Goal: Task Accomplishment & Management: Manage account settings

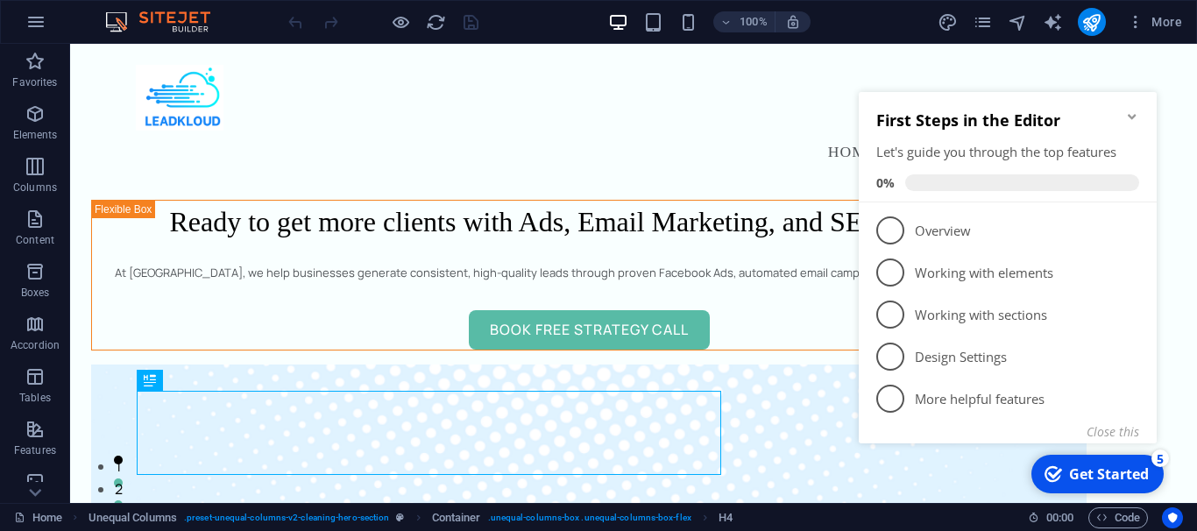
click at [1129, 118] on icon "Minimize checklist" at bounding box center [1132, 117] width 14 height 14
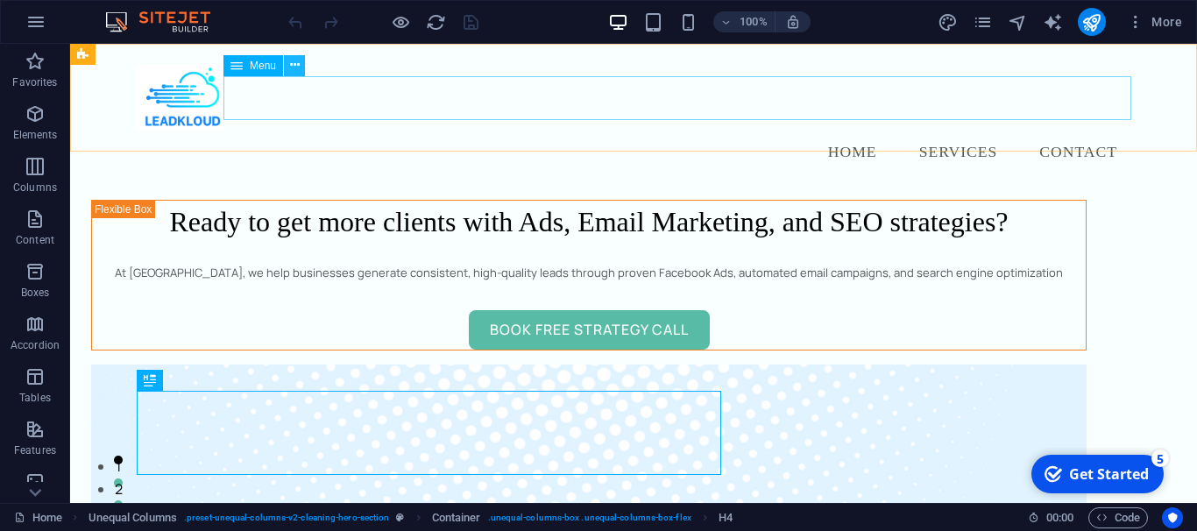
click at [301, 67] on button at bounding box center [294, 65] width 21 height 21
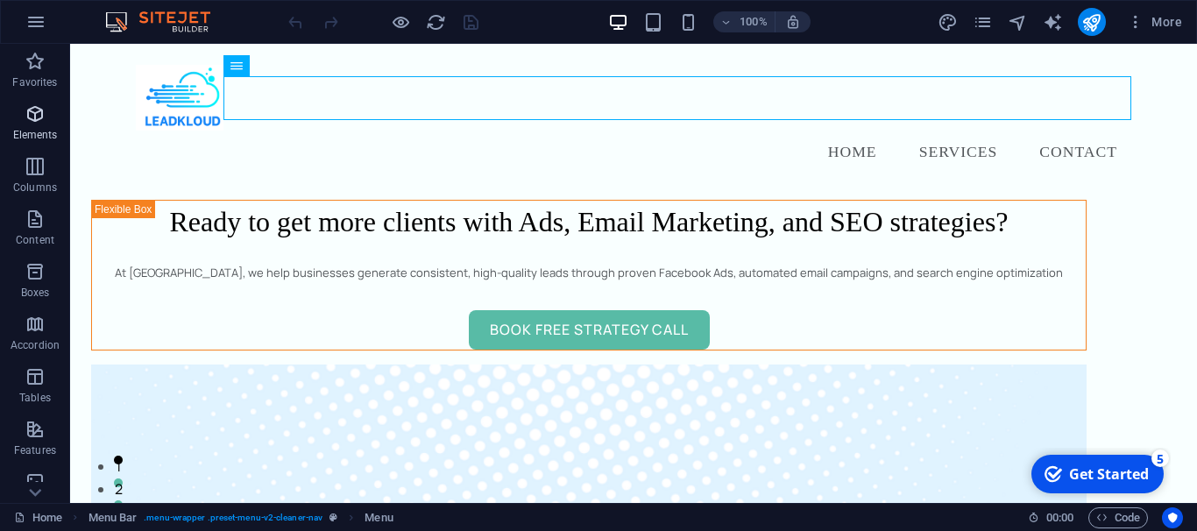
click at [13, 119] on span "Elements" at bounding box center [35, 124] width 70 height 42
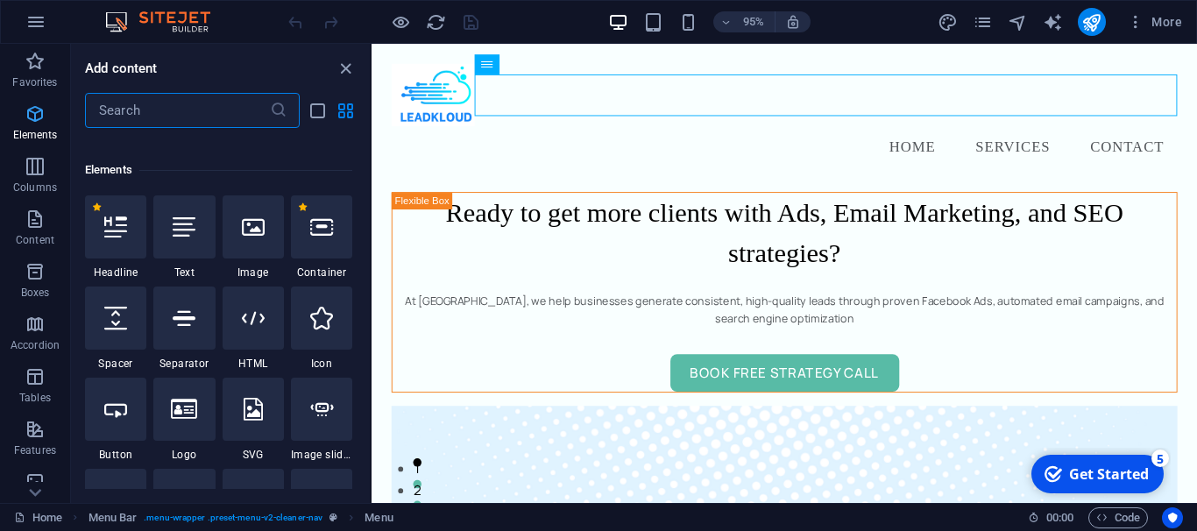
scroll to position [187, 0]
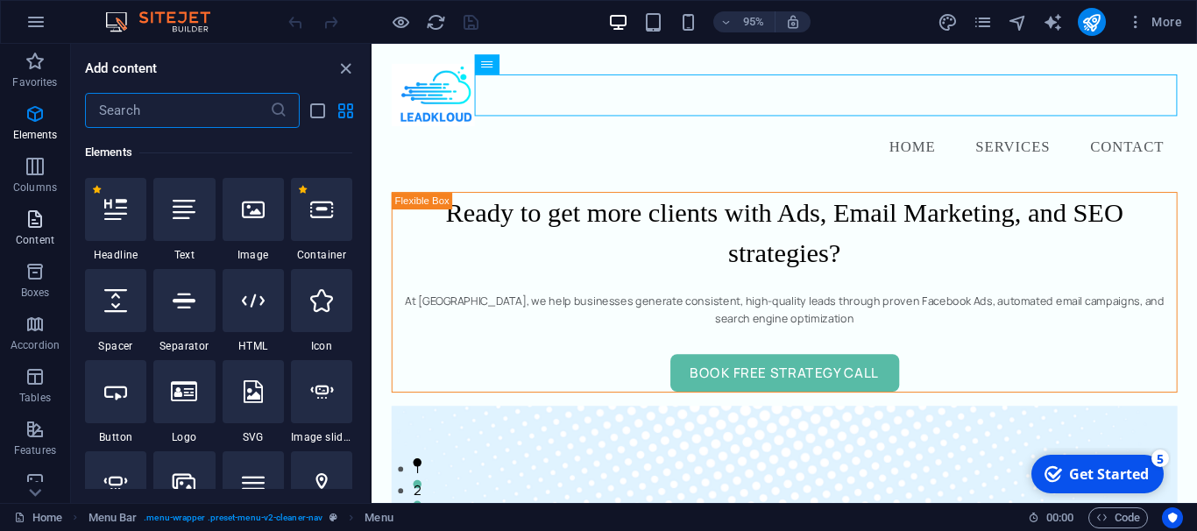
click at [37, 235] on p "Content" at bounding box center [35, 240] width 39 height 14
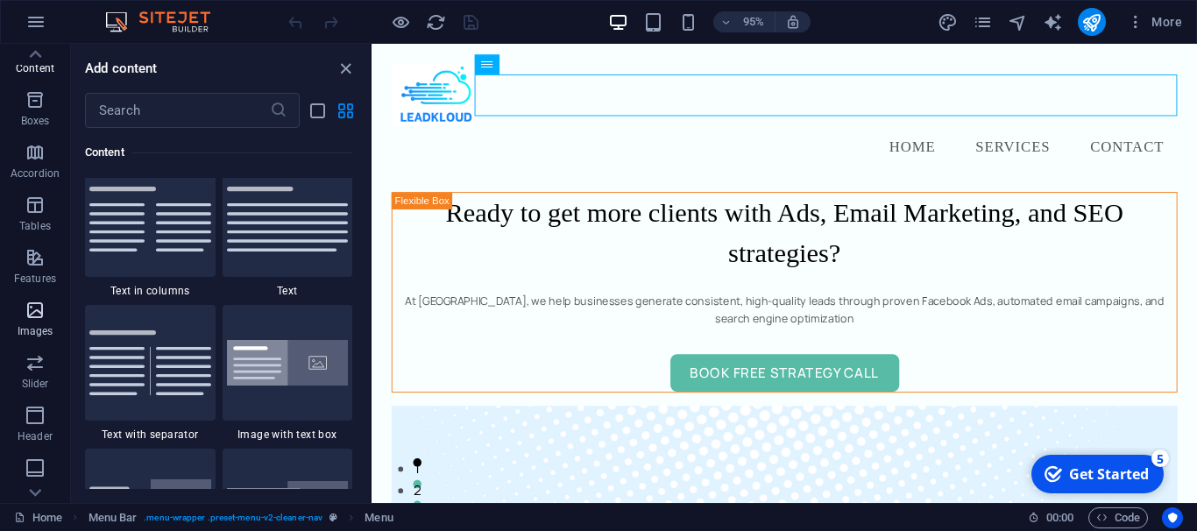
scroll to position [93, 0]
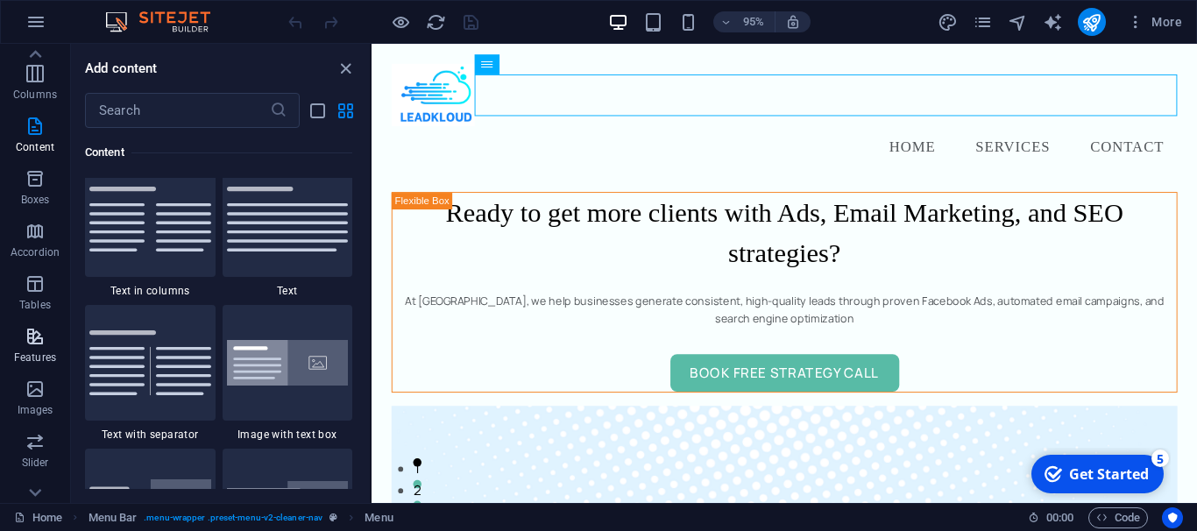
click at [36, 333] on icon "button" at bounding box center [35, 336] width 21 height 21
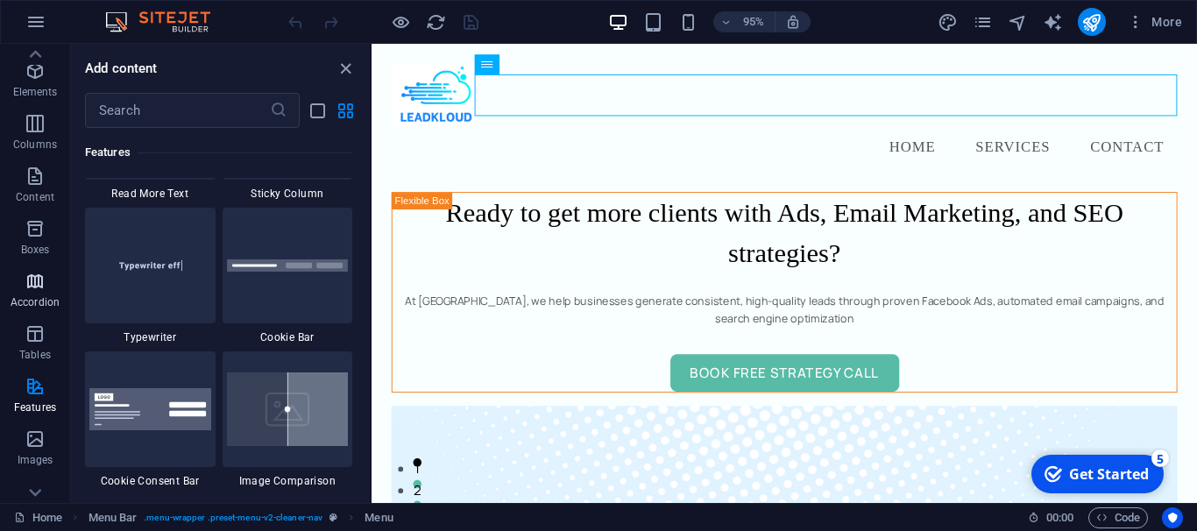
scroll to position [0, 0]
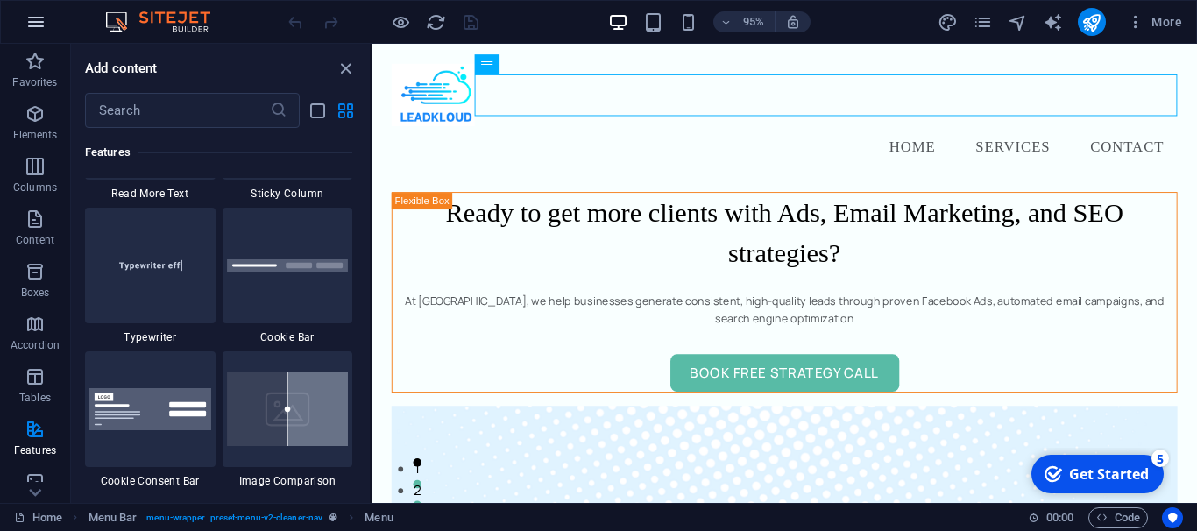
click at [28, 22] on icon "button" at bounding box center [35, 21] width 21 height 21
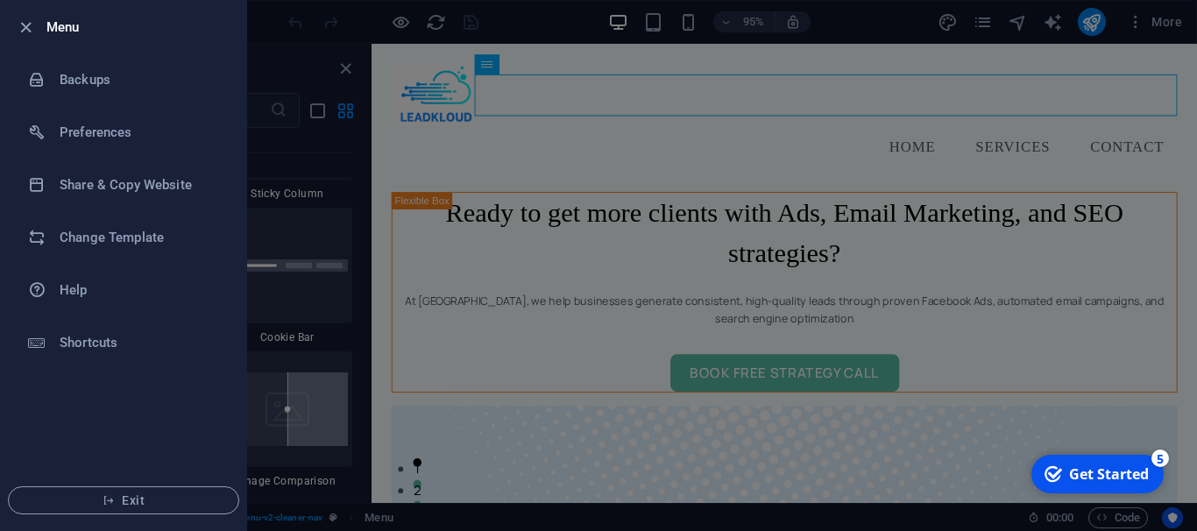
click at [323, 229] on div at bounding box center [598, 265] width 1197 height 531
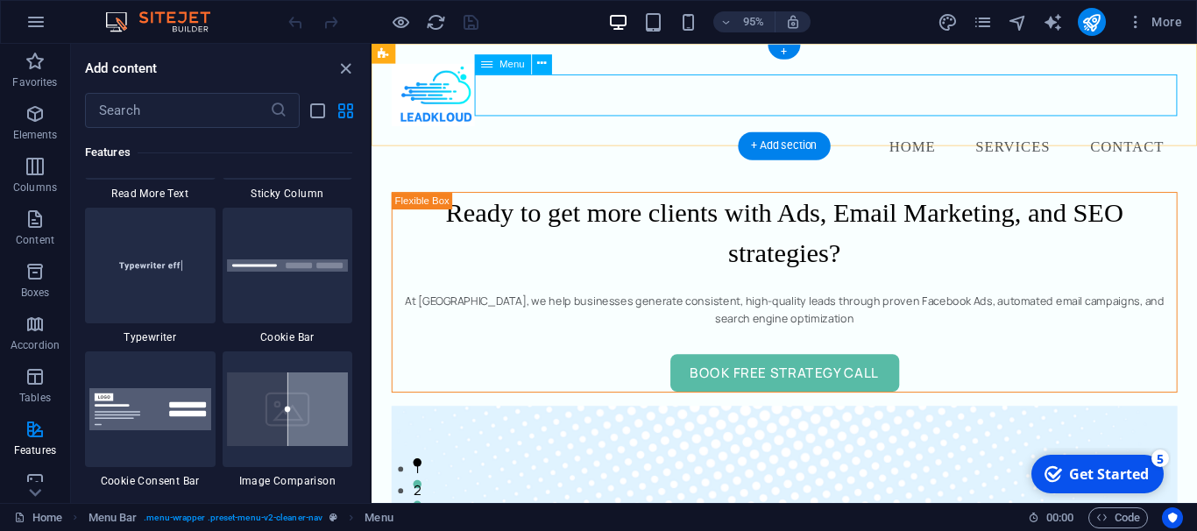
click at [521, 131] on nav "Home Services Contact" at bounding box center [806, 153] width 827 height 44
click at [542, 65] on icon at bounding box center [542, 65] width 9 height 18
click at [502, 67] on span "Menu" at bounding box center [512, 65] width 25 height 10
click at [544, 65] on icon at bounding box center [542, 65] width 9 height 18
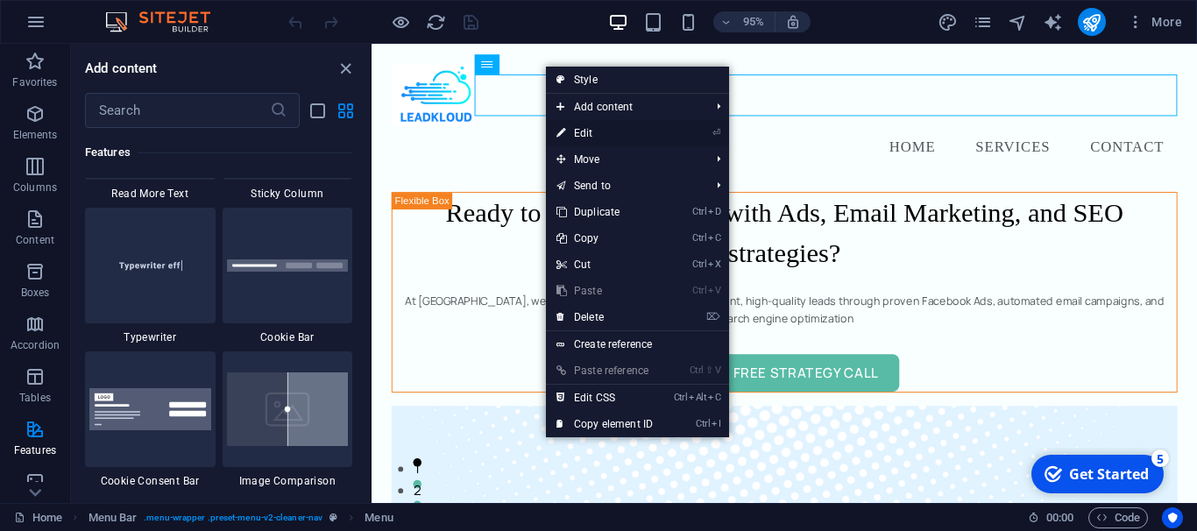
click at [611, 138] on link "⏎ Edit" at bounding box center [604, 133] width 117 height 26
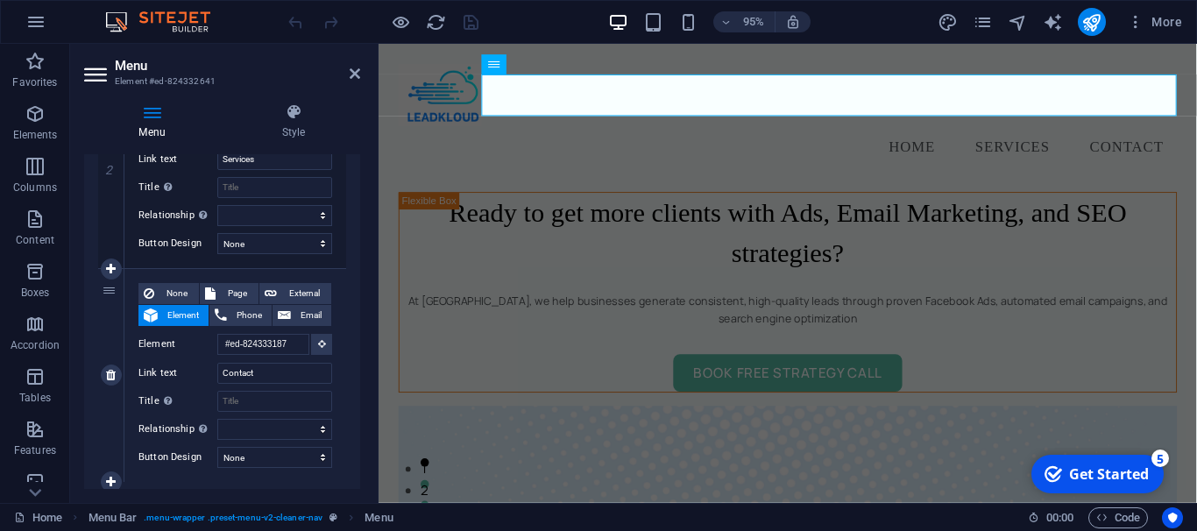
scroll to position [437, 0]
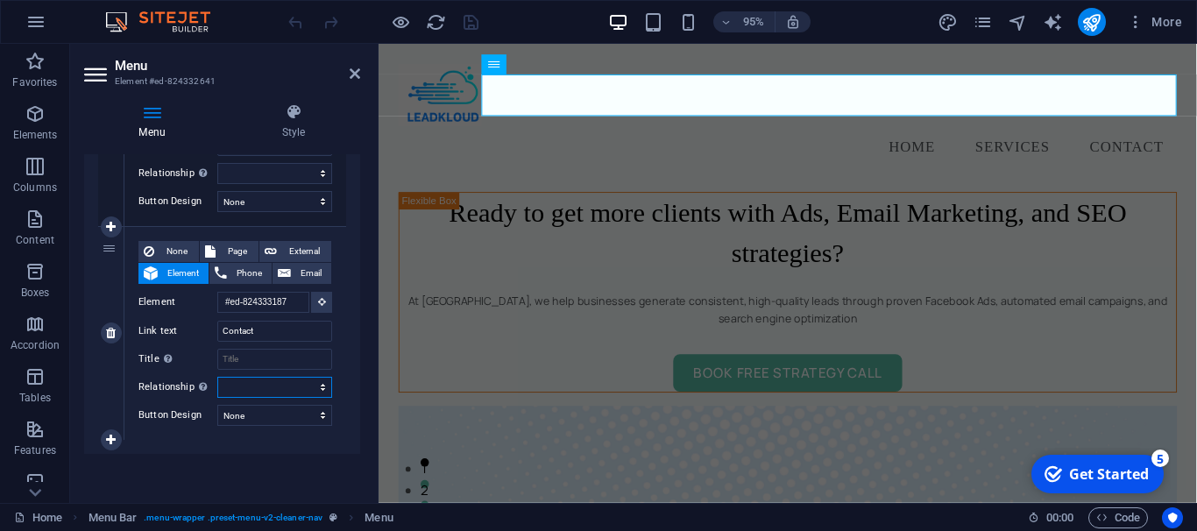
click at [217, 377] on select "alternate author bookmark external help license next nofollow noreferrer noopen…" at bounding box center [274, 387] width 115 height 21
click at [308, 381] on select "alternate author bookmark external help license next nofollow noreferrer noopen…" at bounding box center [274, 387] width 115 height 21
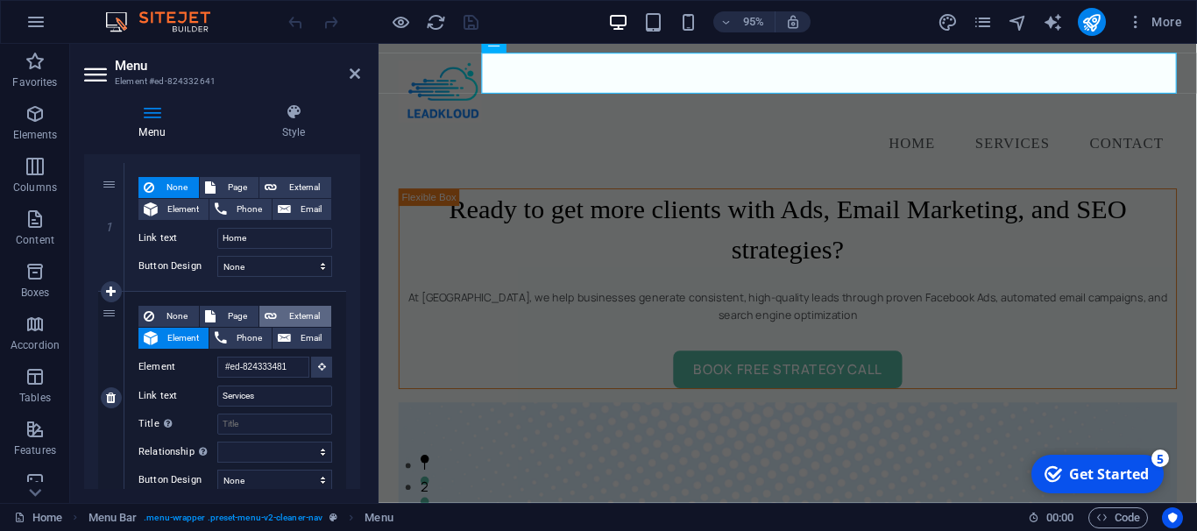
scroll to position [0, 0]
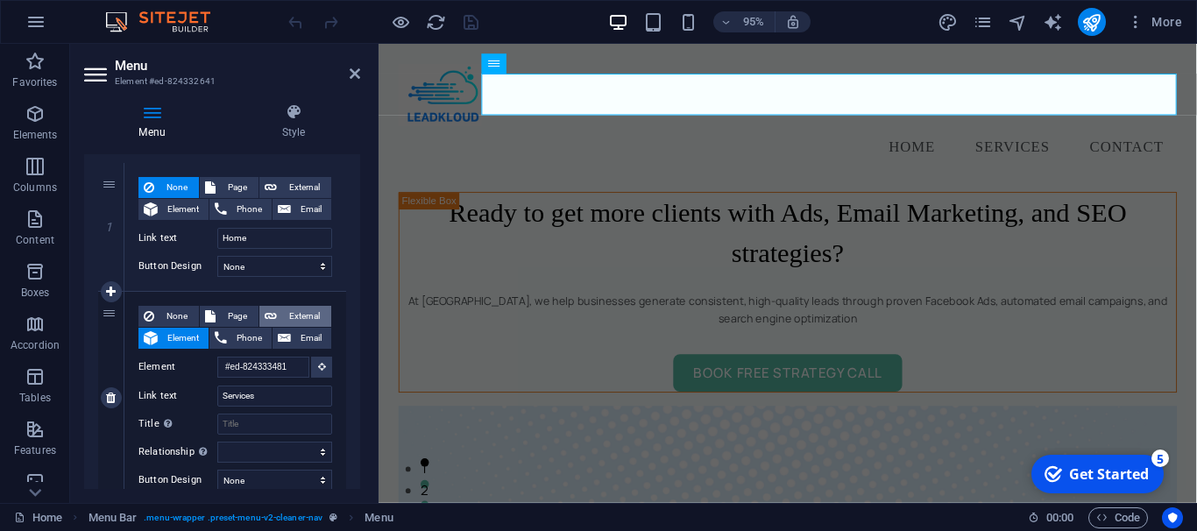
click at [296, 308] on span "External" at bounding box center [304, 316] width 44 height 21
select select "blank"
select select
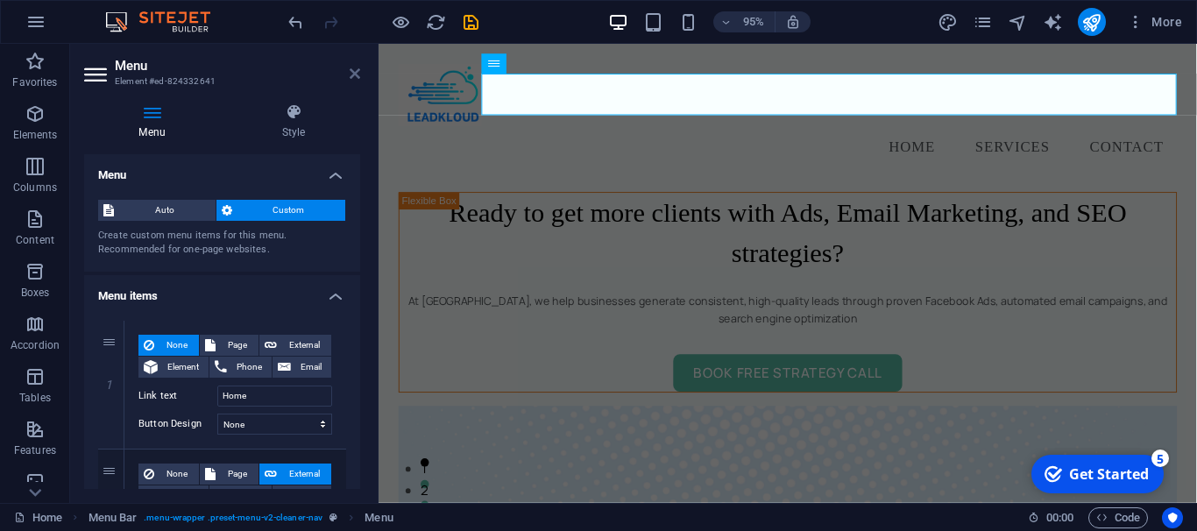
click at [356, 71] on icon at bounding box center [355, 74] width 11 height 14
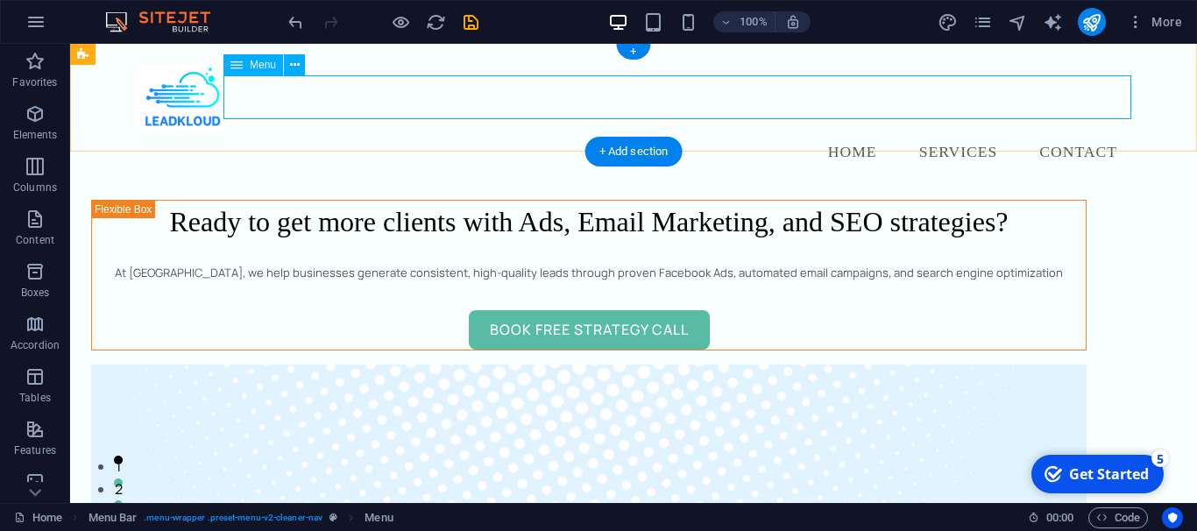
click at [961, 131] on nav "Home Services Contact" at bounding box center [634, 153] width 996 height 44
click at [863, 131] on nav "Home Services Contact" at bounding box center [634, 153] width 996 height 44
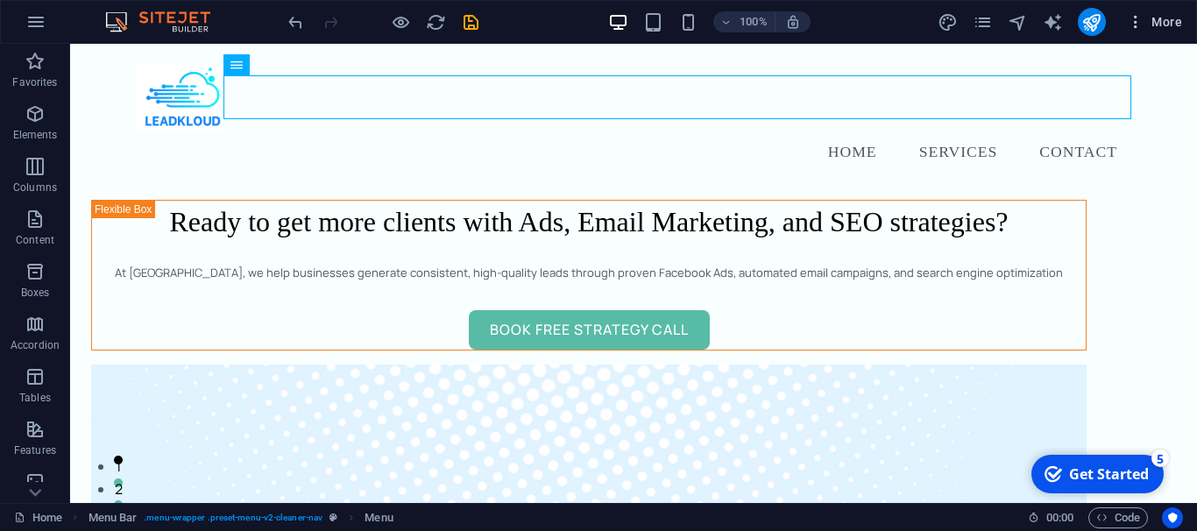
click at [1128, 16] on icon "button" at bounding box center [1136, 22] width 18 height 18
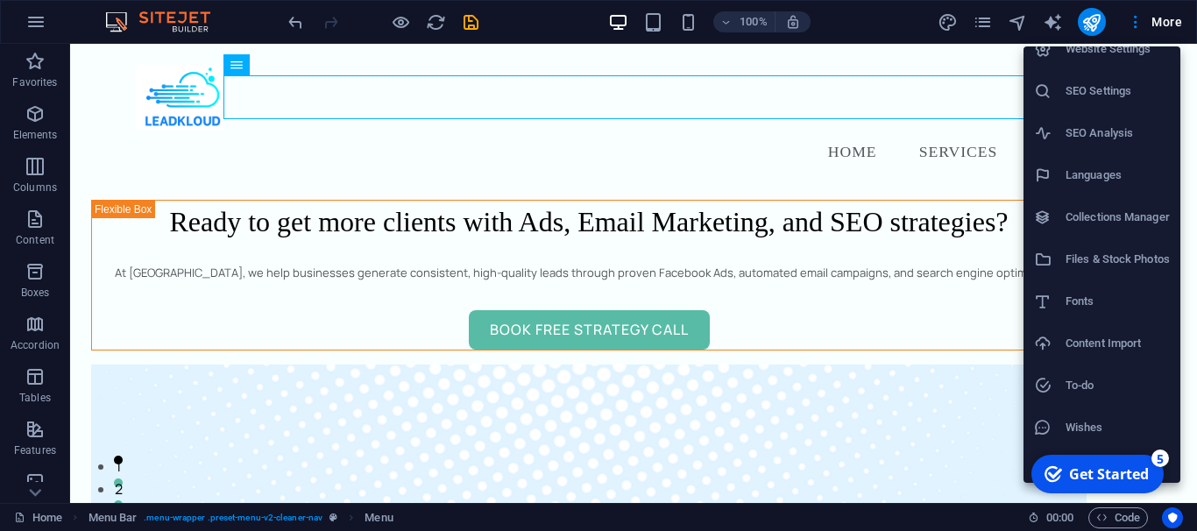
scroll to position [26, 0]
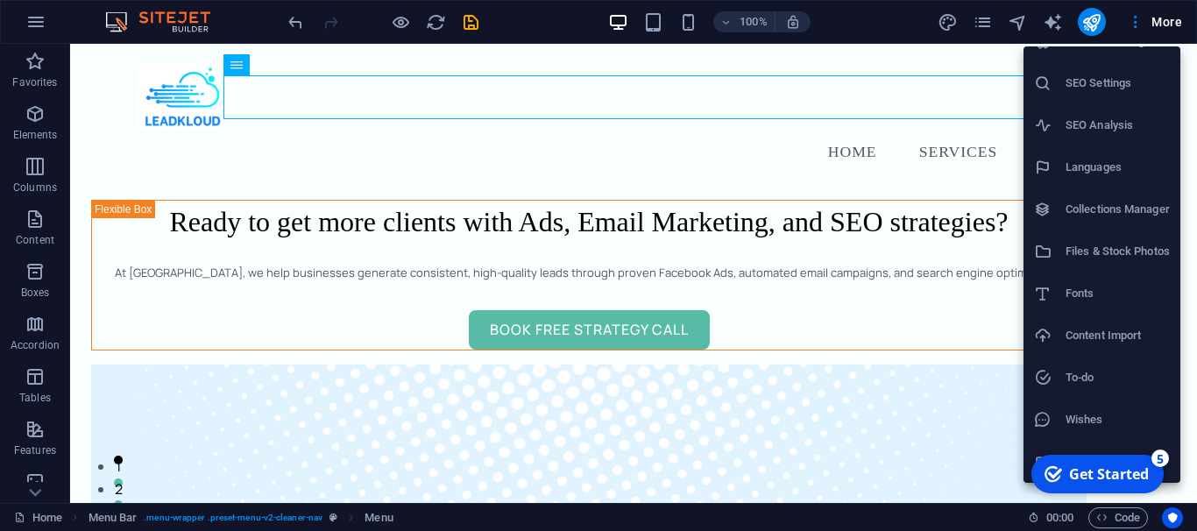
click at [780, 136] on div at bounding box center [598, 265] width 1197 height 531
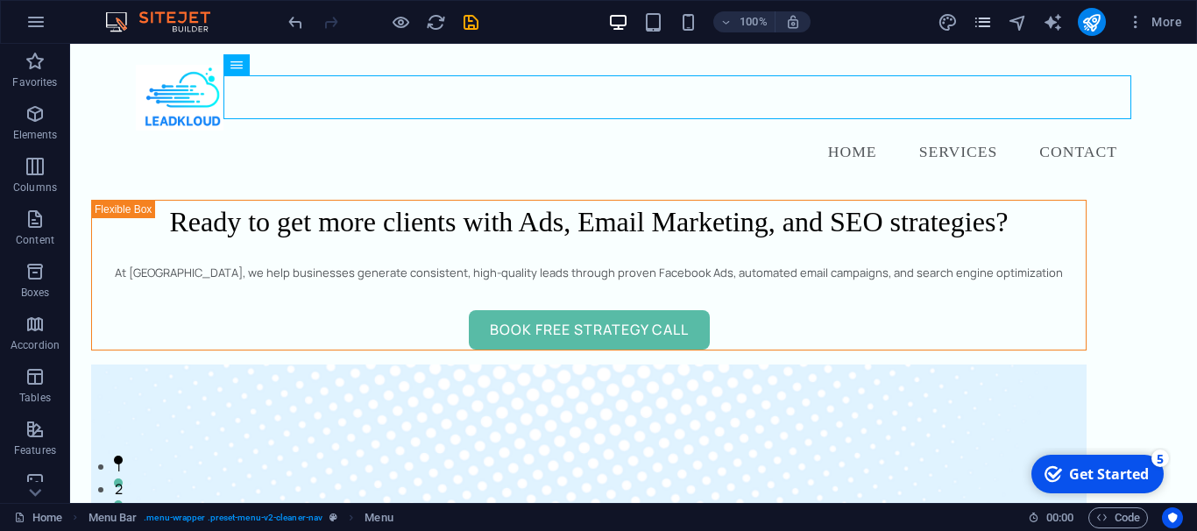
click at [982, 21] on icon "pages" at bounding box center [983, 22] width 20 height 20
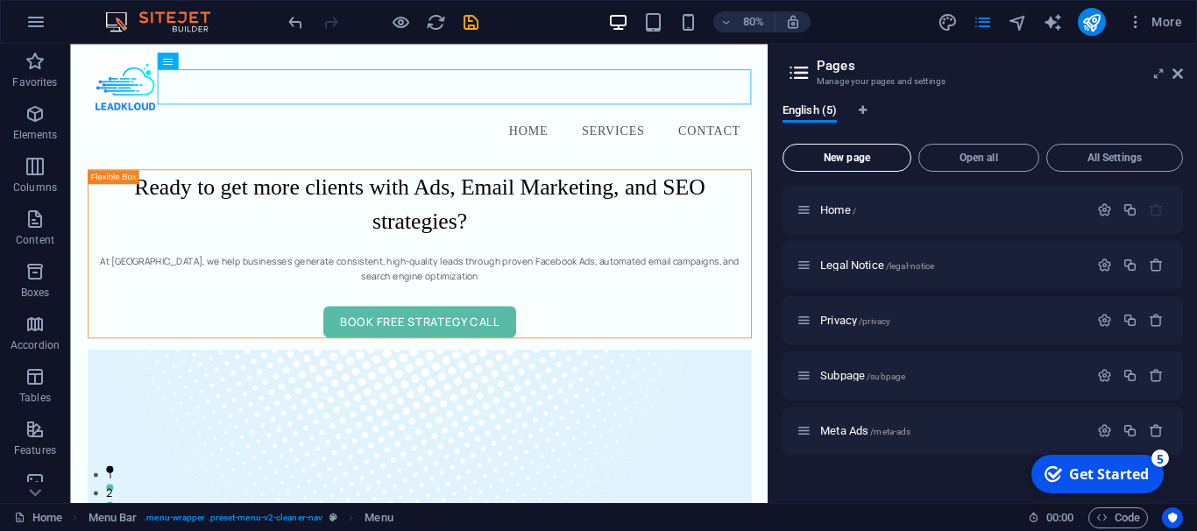
click at [846, 159] on span "New page" at bounding box center [847, 157] width 113 height 11
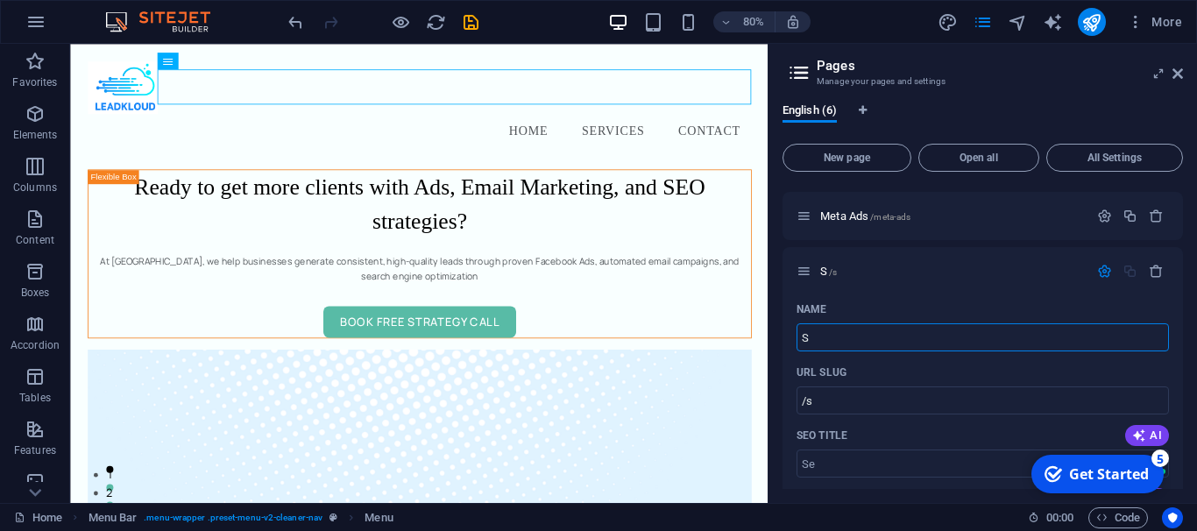
type input "Se"
type input "/s"
type input "Services"
type input "/service"
type input "Services"
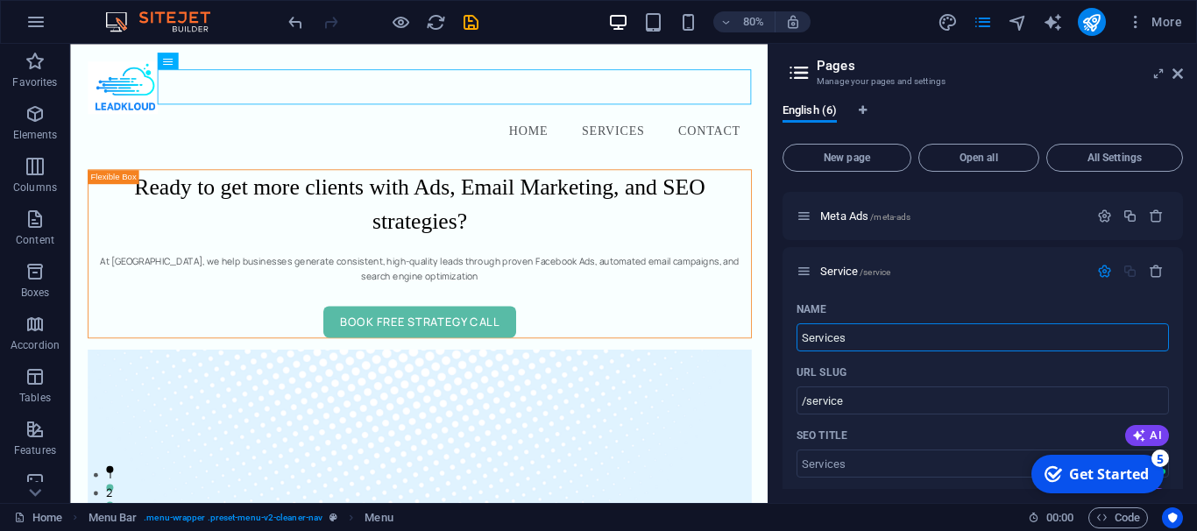
type input "/services"
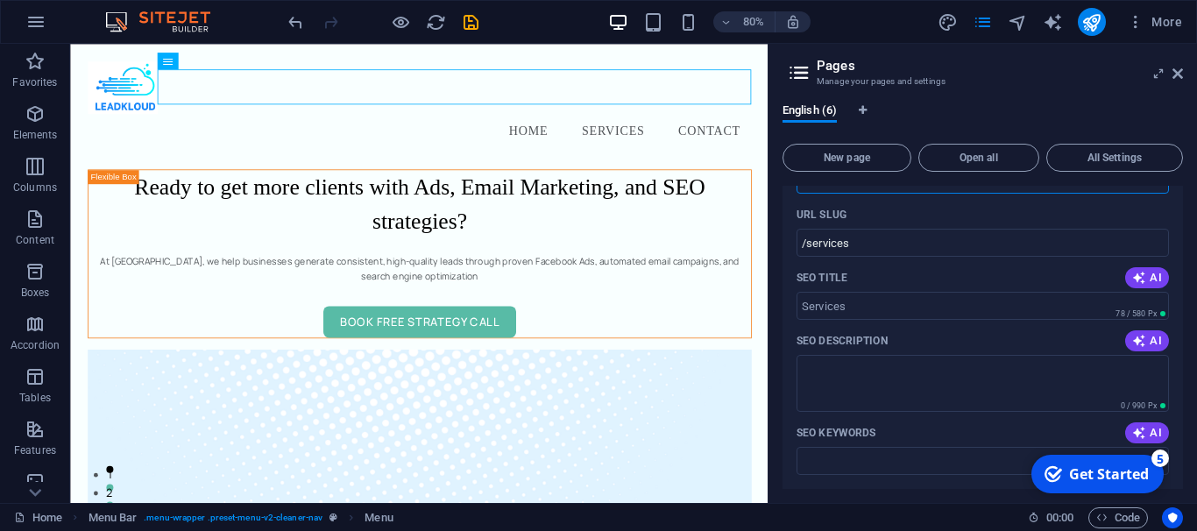
scroll to position [294, 0]
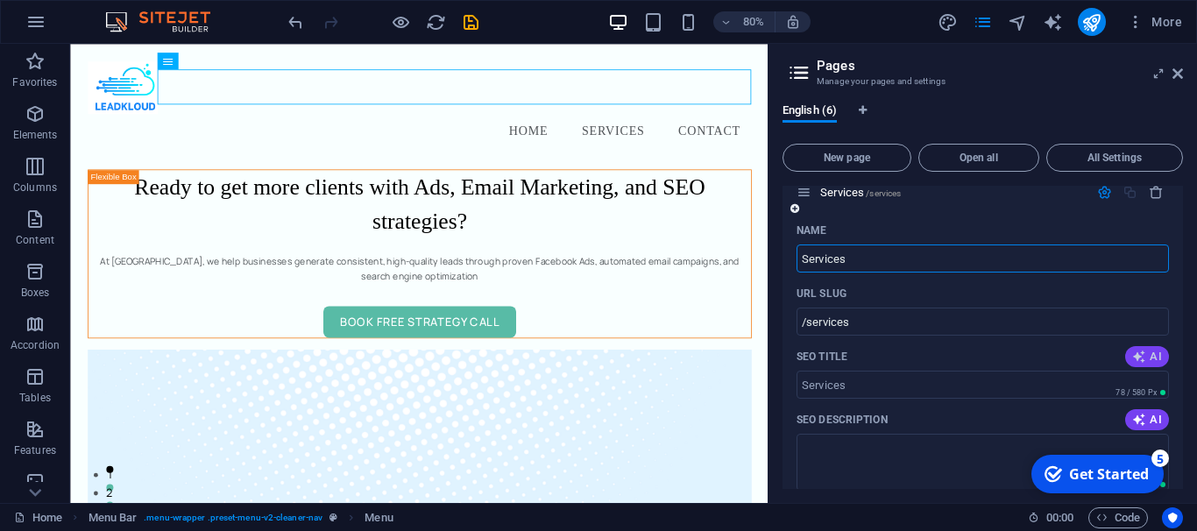
click at [1138, 360] on icon "button" at bounding box center [1139, 357] width 14 height 14
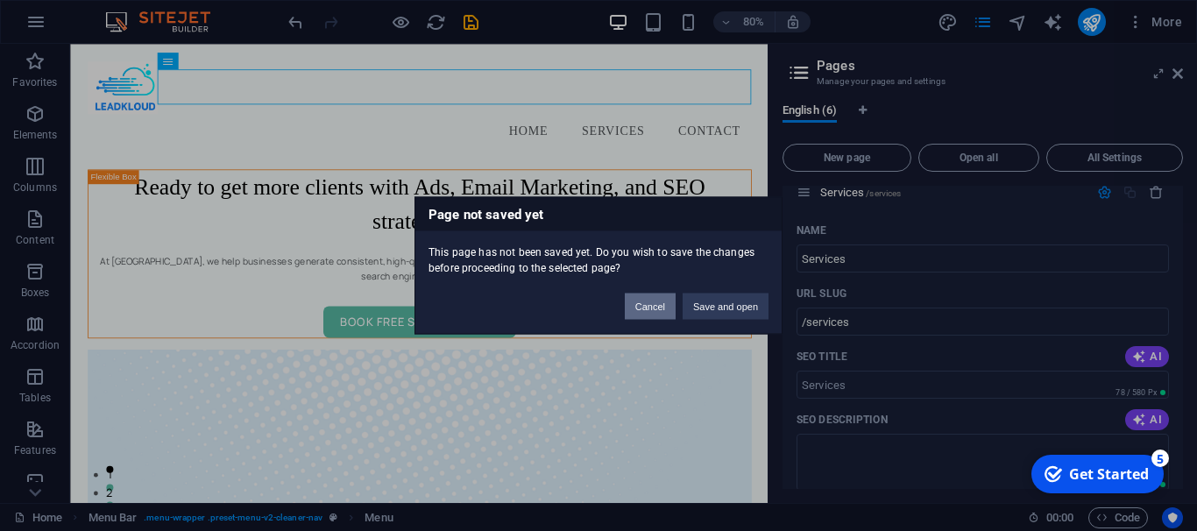
click at [663, 307] on button "Cancel" at bounding box center [650, 307] width 51 height 26
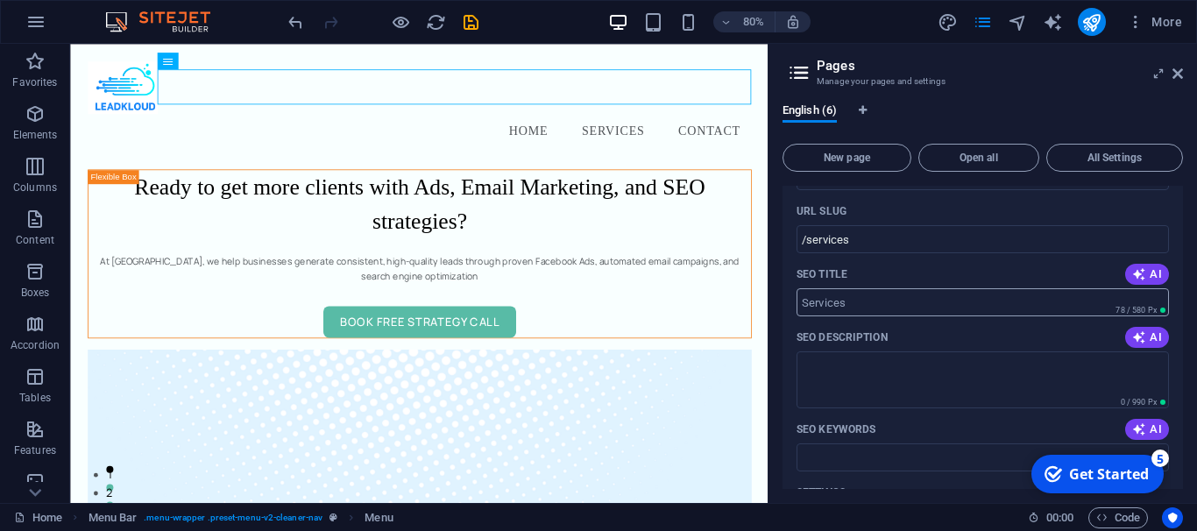
scroll to position [402, 0]
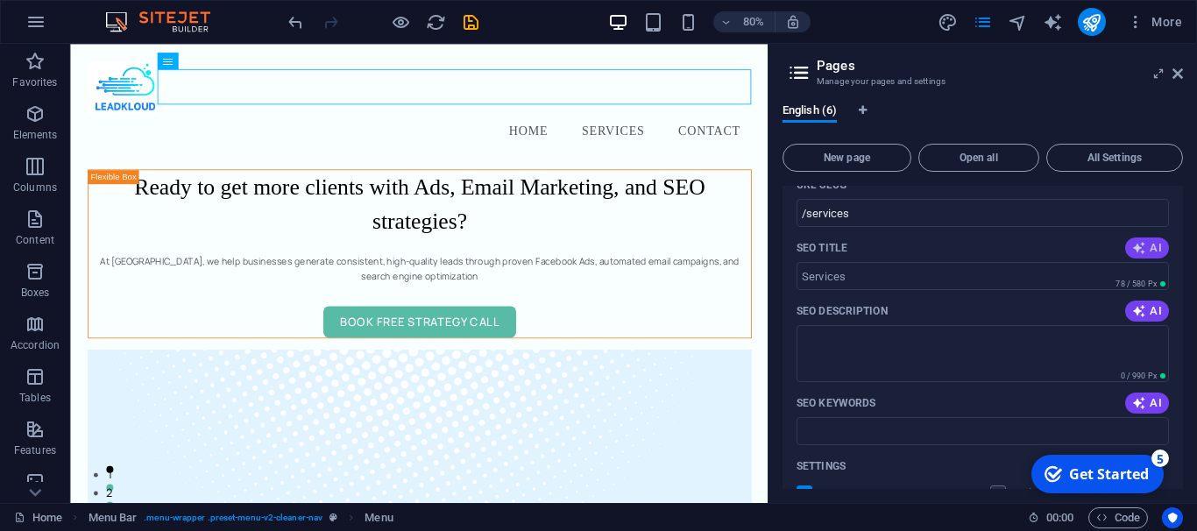
click at [1143, 244] on icon "button" at bounding box center [1139, 248] width 14 height 14
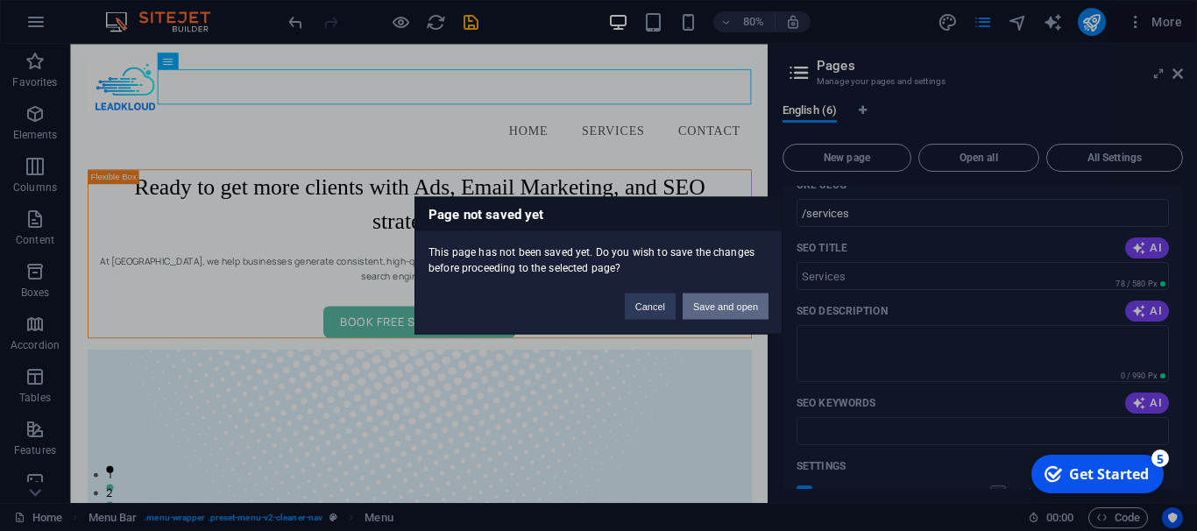
click at [730, 312] on button "Save and open" at bounding box center [726, 307] width 86 height 26
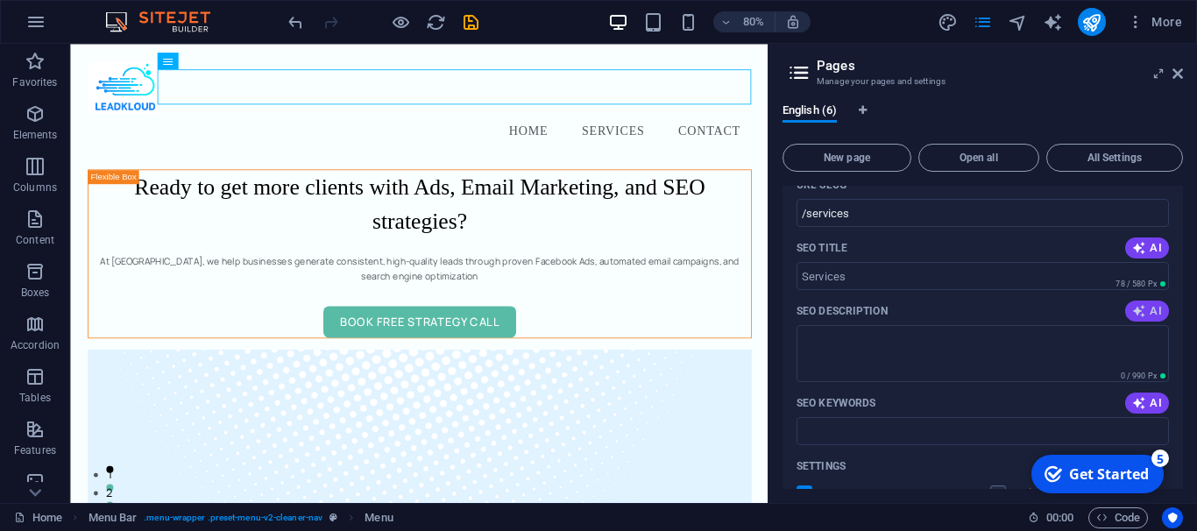
click at [1139, 304] on icon "button" at bounding box center [1139, 311] width 14 height 14
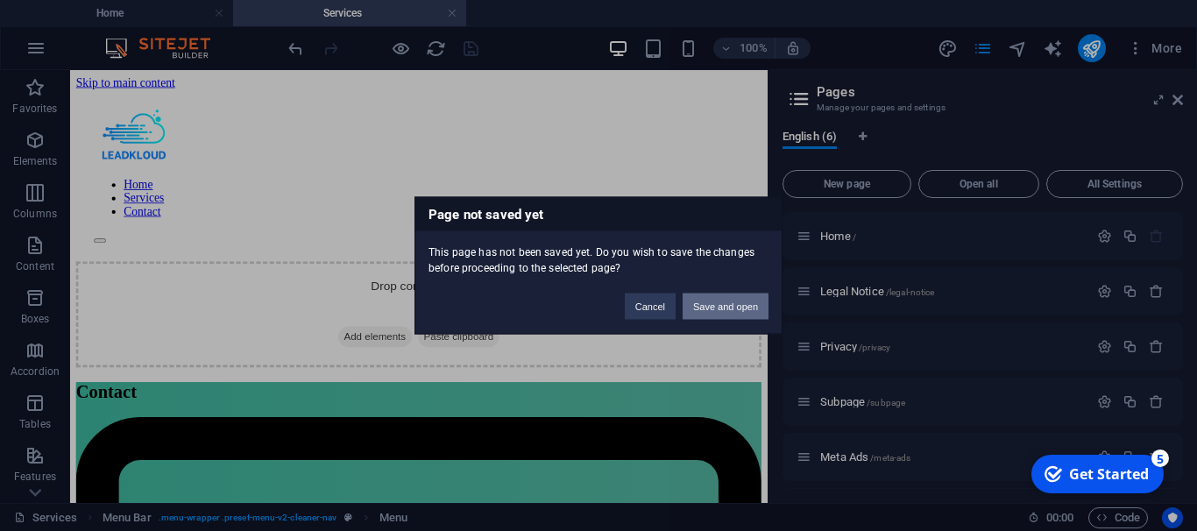
scroll to position [0, 0]
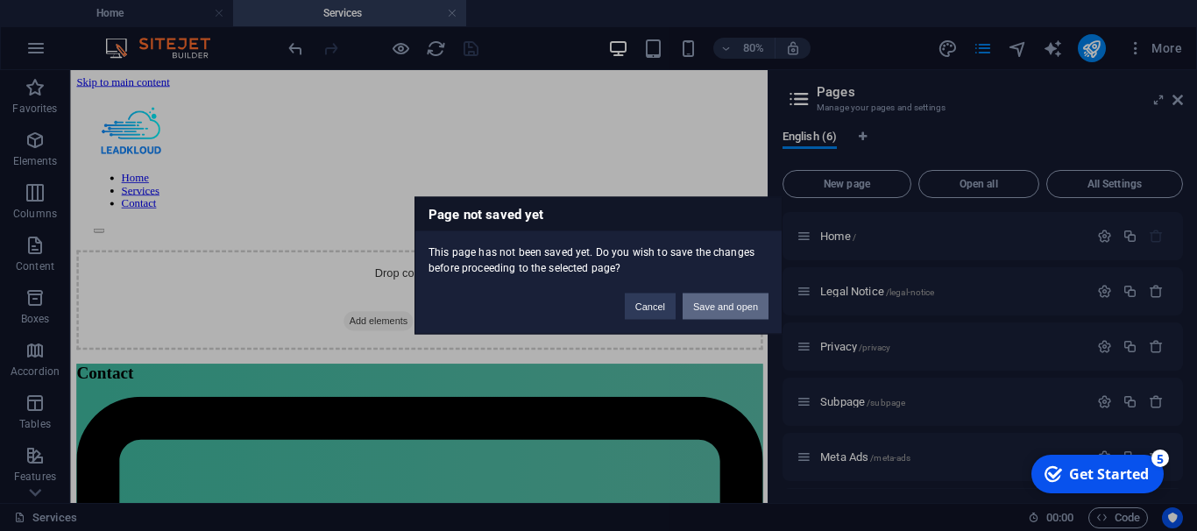
click at [729, 304] on button "Save and open" at bounding box center [726, 307] width 86 height 26
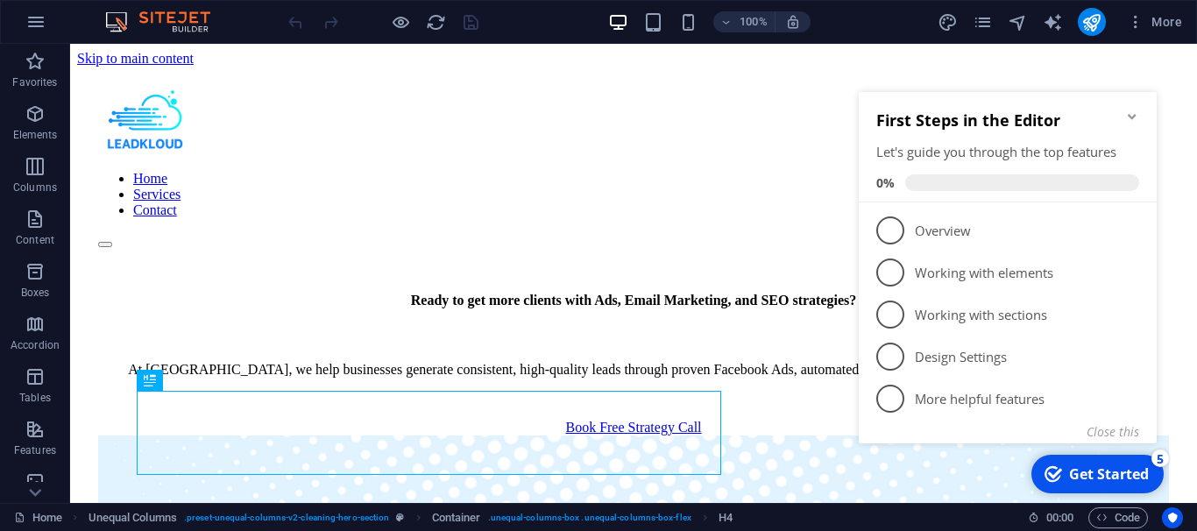
click at [1127, 119] on icon "Minimize checklist" at bounding box center [1132, 117] width 14 height 14
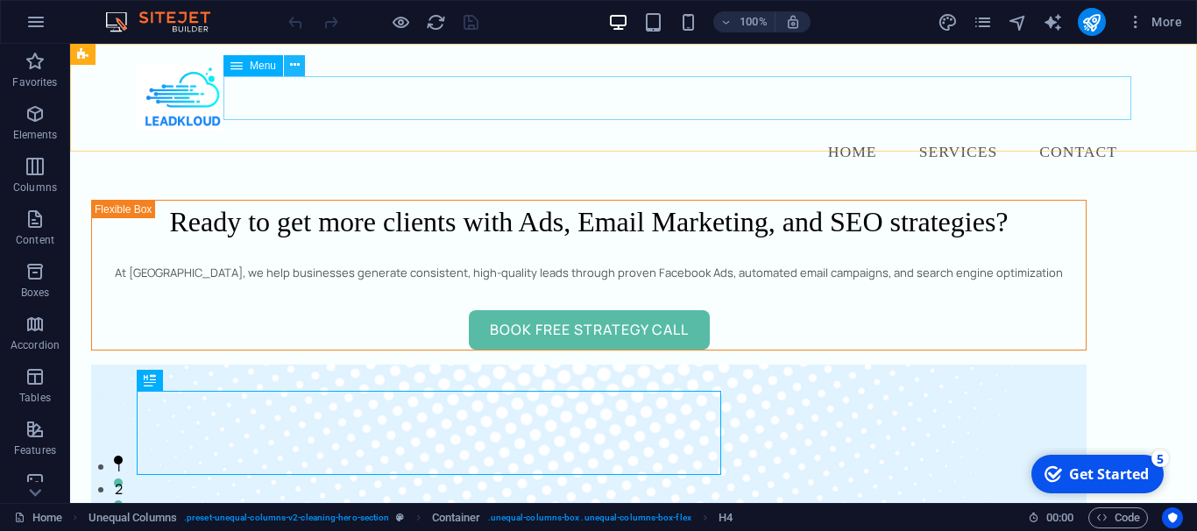
click at [288, 67] on button at bounding box center [294, 65] width 21 height 21
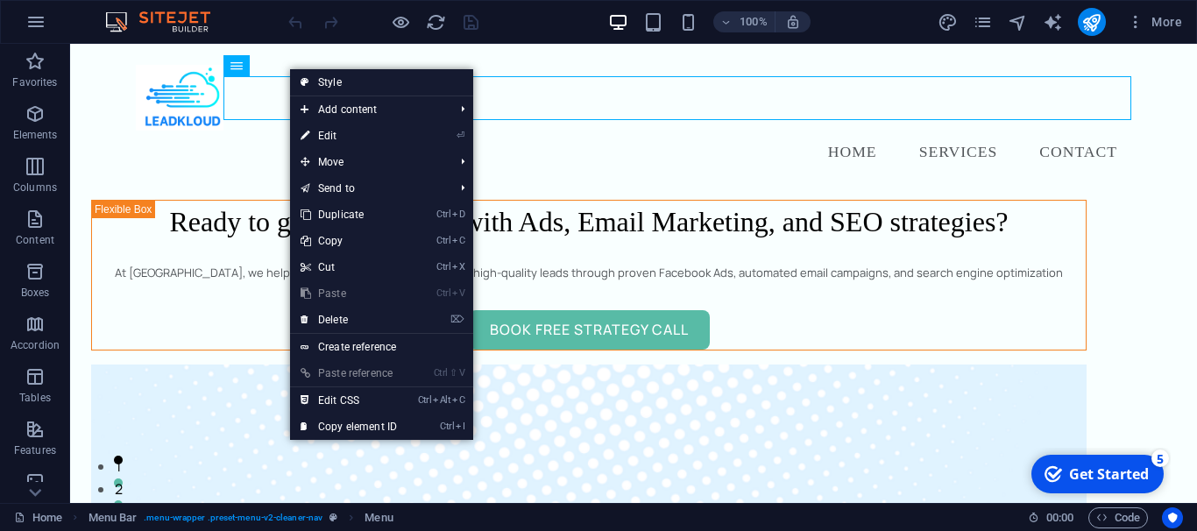
click at [333, 141] on link "⏎ Edit" at bounding box center [348, 136] width 117 height 26
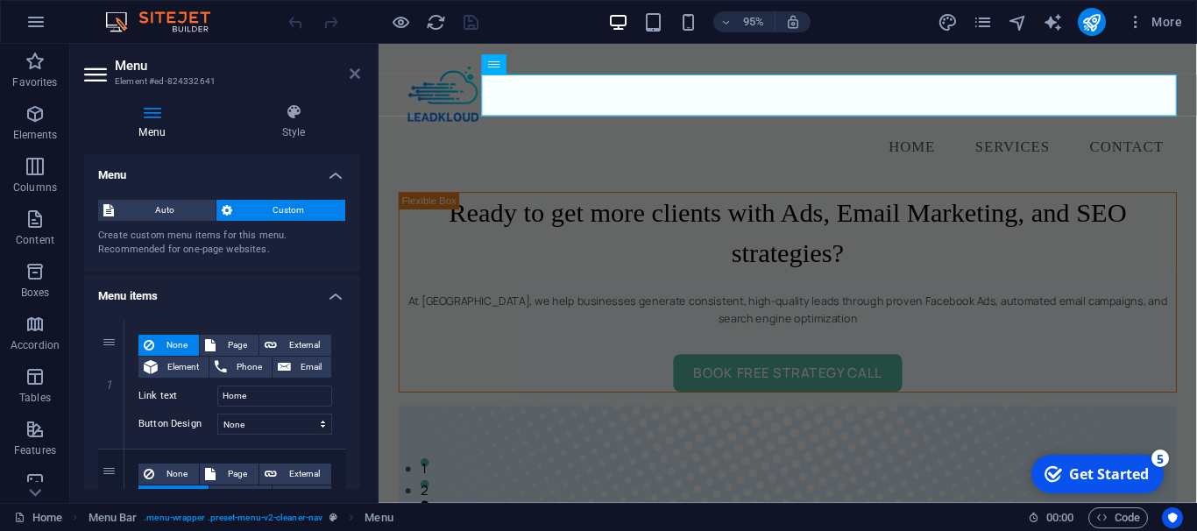
click at [350, 71] on icon at bounding box center [355, 74] width 11 height 14
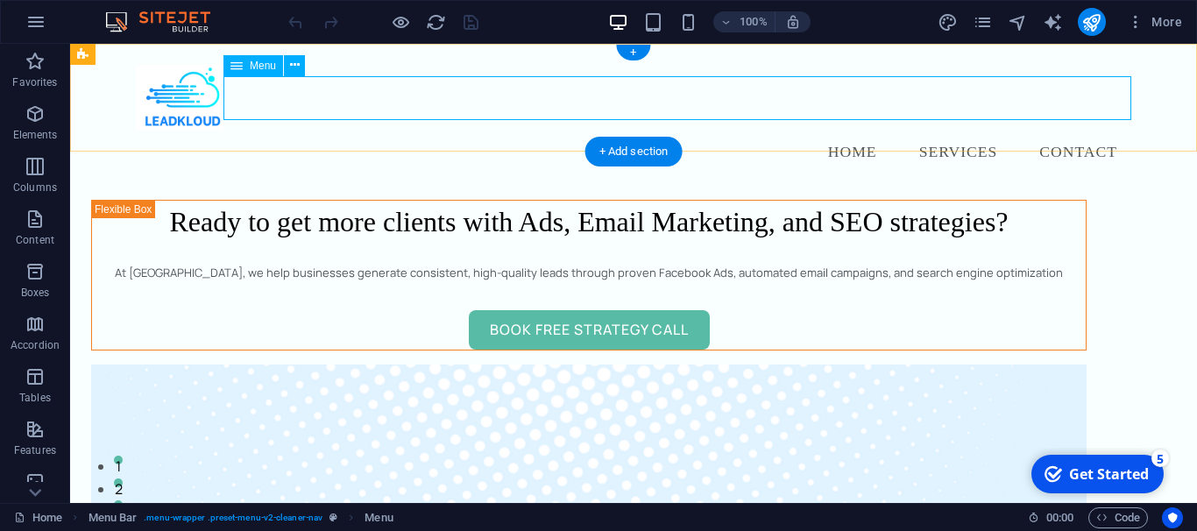
click at [297, 131] on nav "Home Services Contact" at bounding box center [634, 153] width 996 height 44
click at [290, 66] on icon at bounding box center [295, 65] width 10 height 18
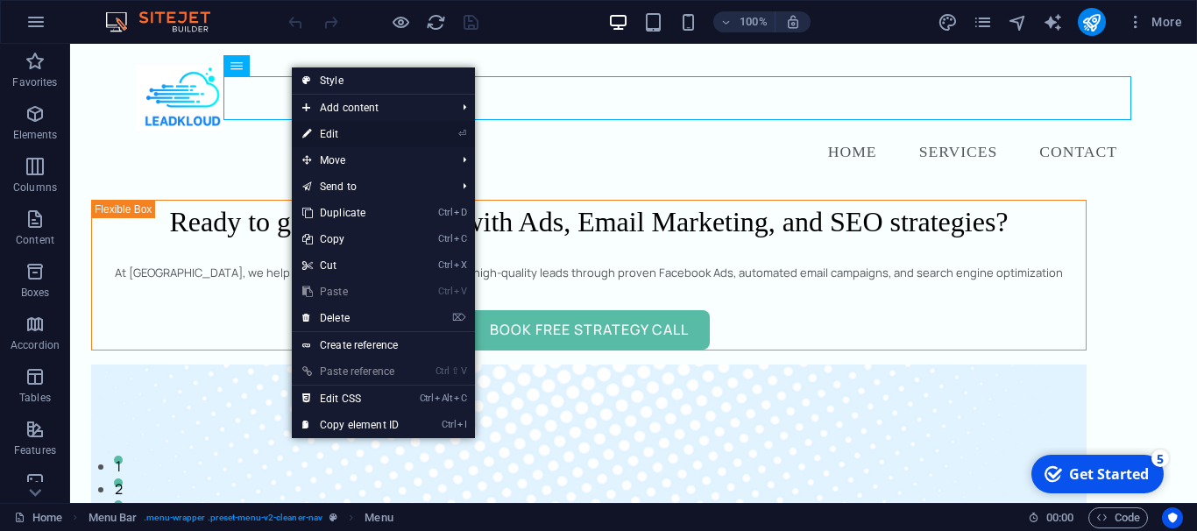
click at [342, 140] on link "⏎ Edit" at bounding box center [350, 134] width 117 height 26
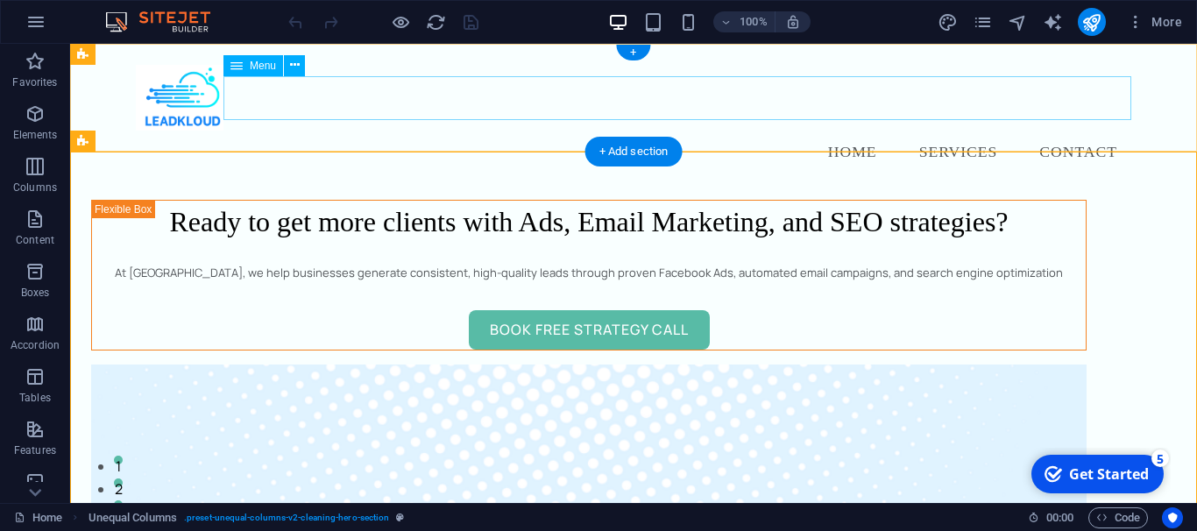
click at [330, 131] on nav "Home Services Contact" at bounding box center [634, 153] width 996 height 44
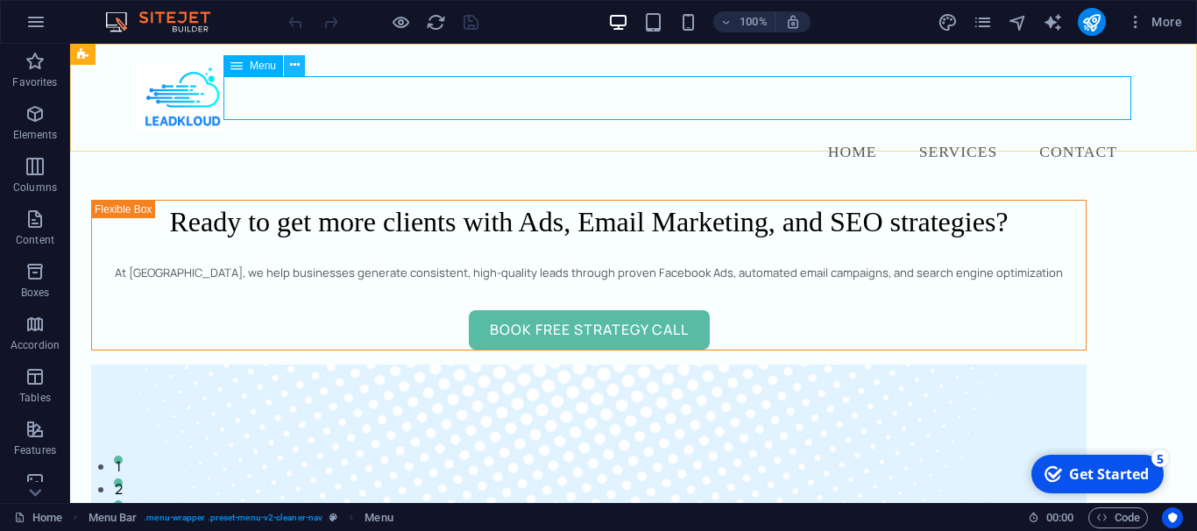
click at [294, 67] on icon at bounding box center [295, 65] width 10 height 18
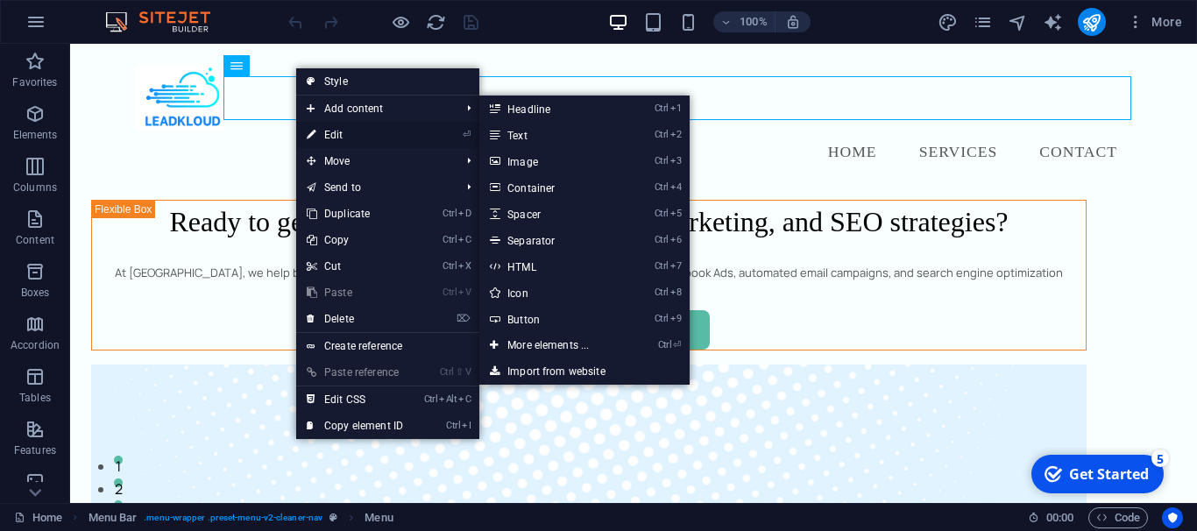
click at [319, 137] on link "⏎ Edit" at bounding box center [354, 135] width 117 height 26
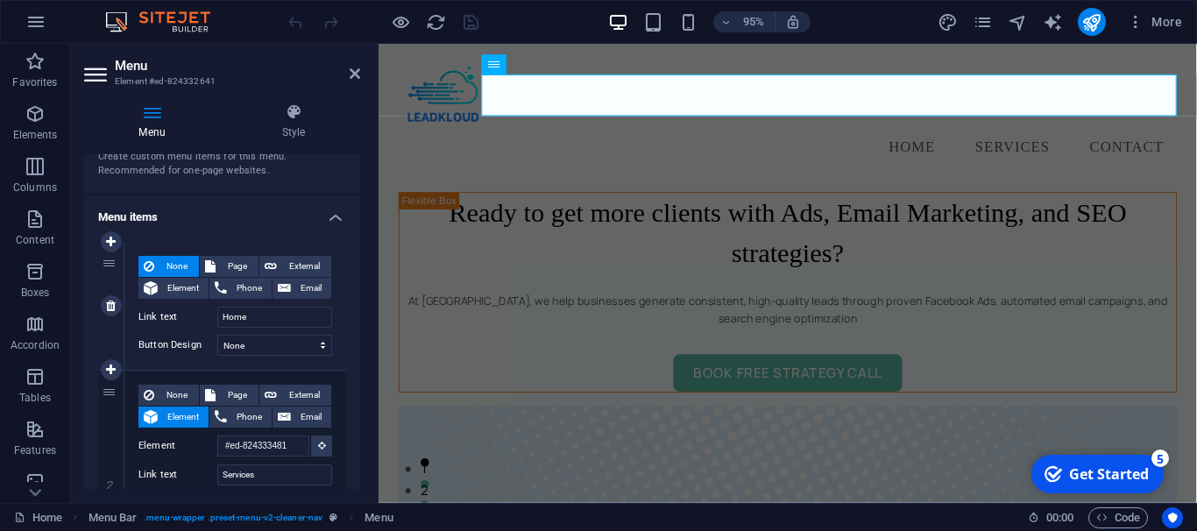
scroll to position [237, 0]
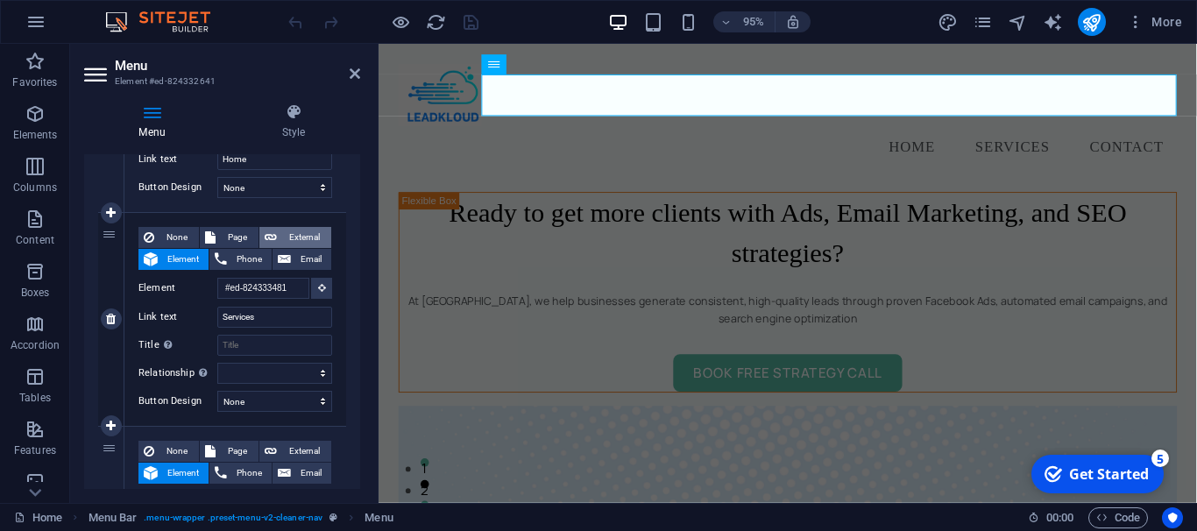
click at [307, 235] on span "External" at bounding box center [304, 237] width 44 height 21
select select "blank"
select select
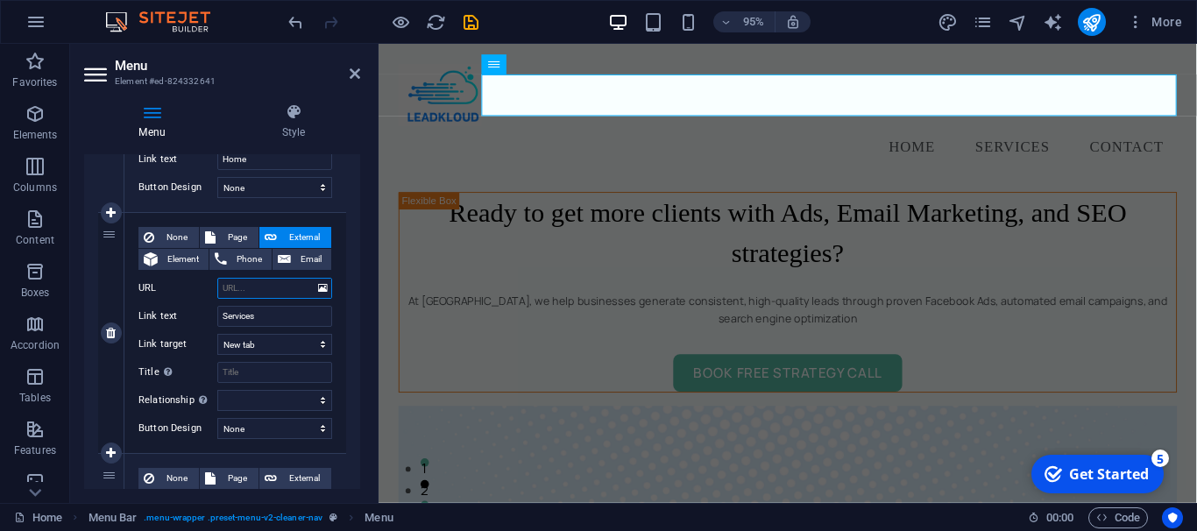
click at [261, 292] on input "URL" at bounding box center [274, 288] width 115 height 21
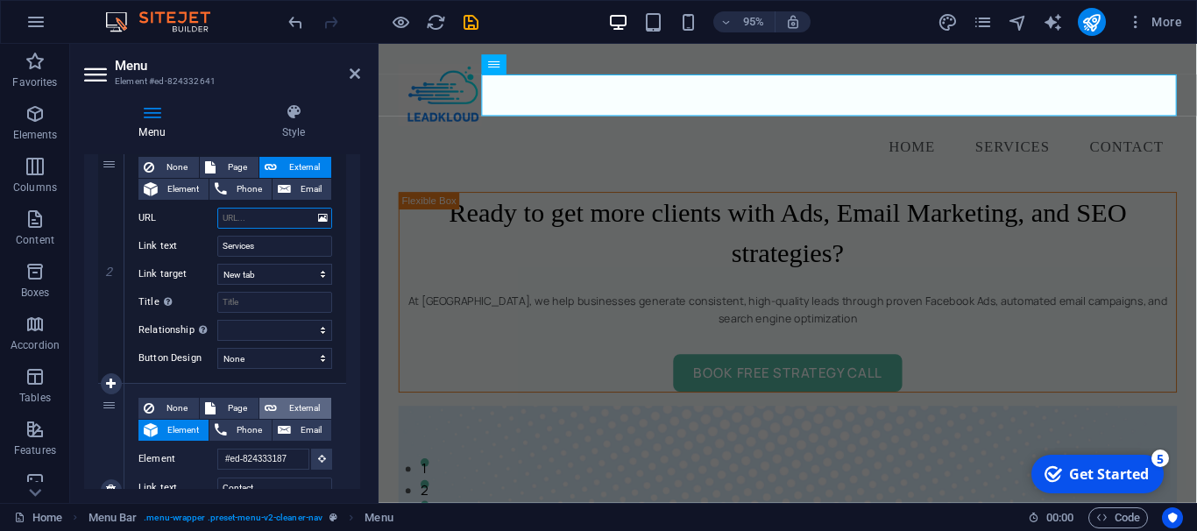
scroll to position [149, 0]
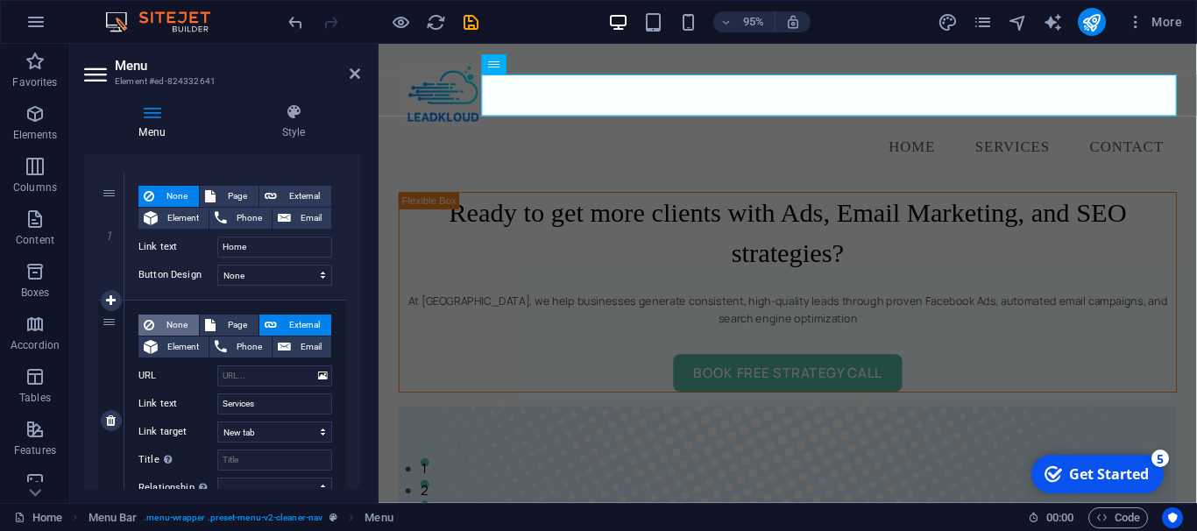
click at [169, 325] on span "None" at bounding box center [177, 325] width 34 height 21
select select
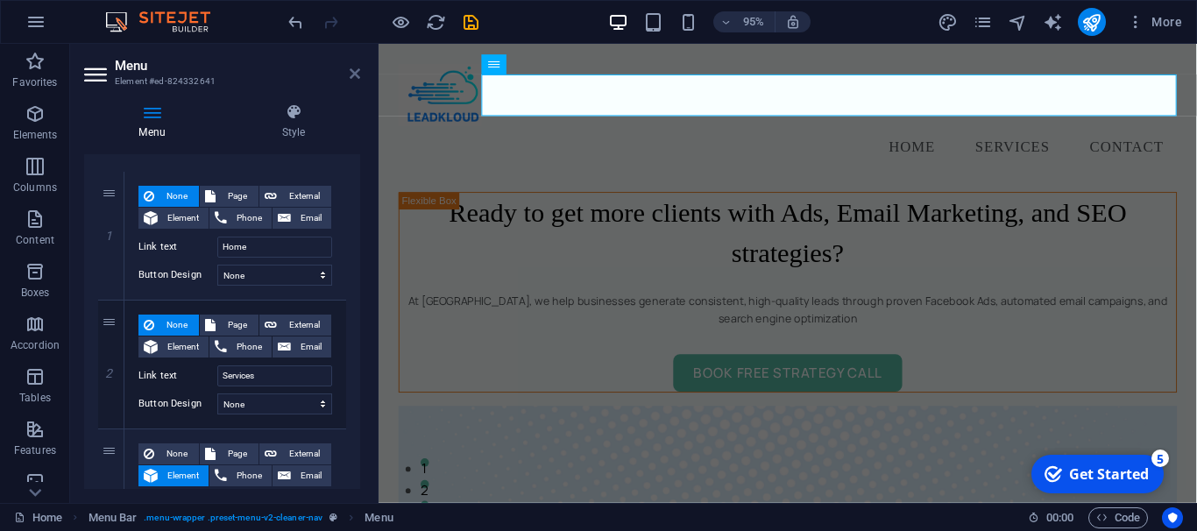
click at [358, 74] on icon at bounding box center [355, 74] width 11 height 14
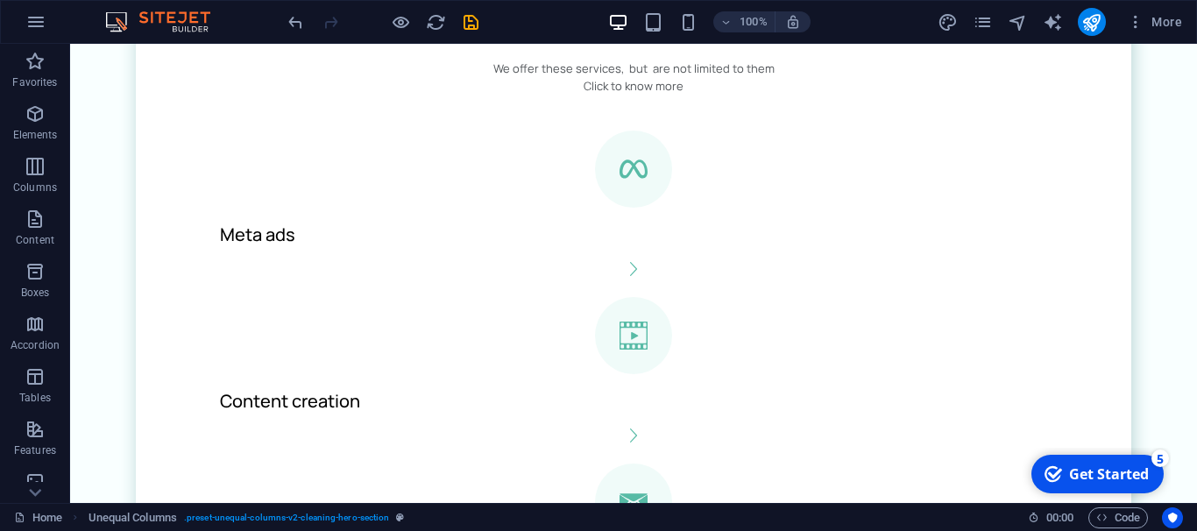
scroll to position [2503, 0]
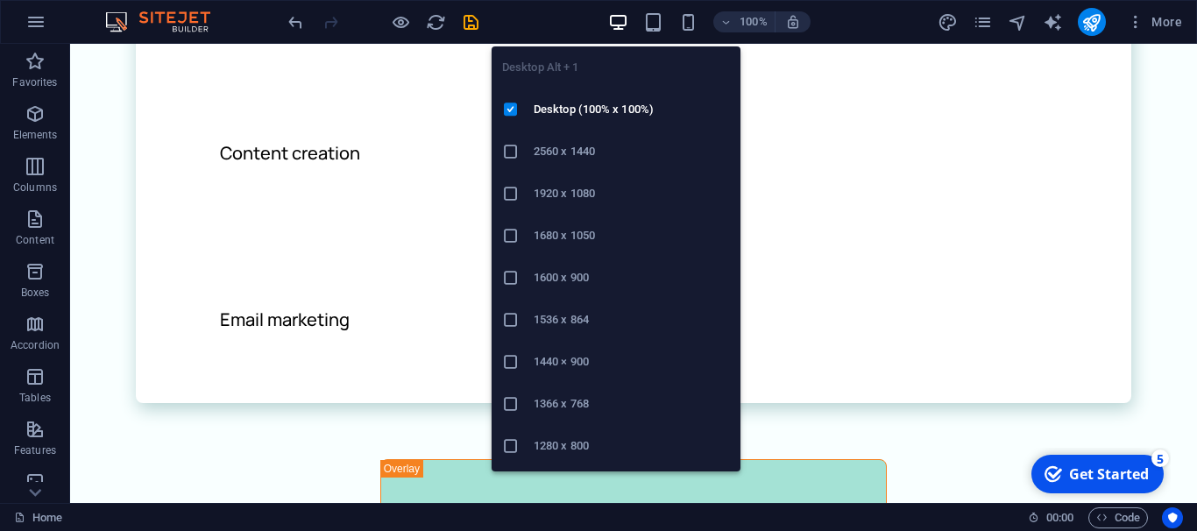
click at [619, 21] on icon "button" at bounding box center [618, 22] width 20 height 20
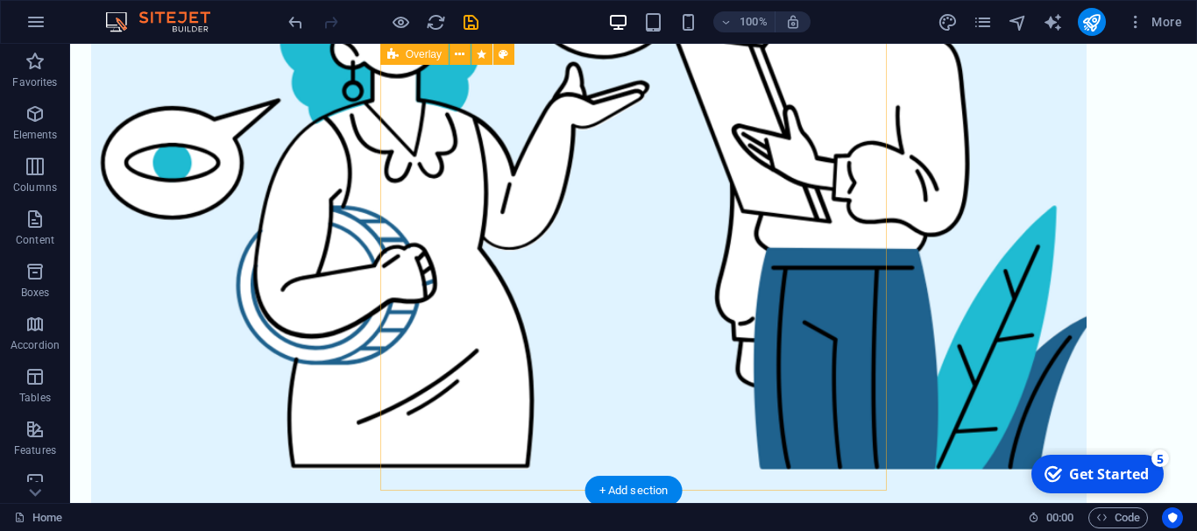
scroll to position [1520, 0]
